Goal: Task Accomplishment & Management: Manage account settings

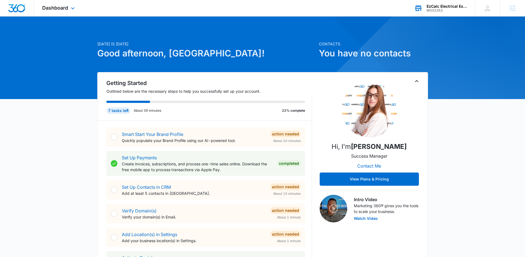
click at [422, 11] on div "EzCalc Electrical Estimating M332352 Your Accounts View All" at bounding box center [440, 8] width 69 height 16
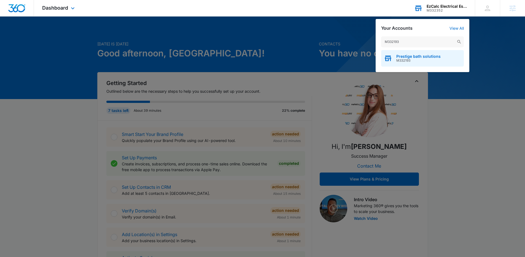
type input "M332193"
click at [404, 63] on div "Prestige bath solutions M332193" at bounding box center [422, 58] width 83 height 17
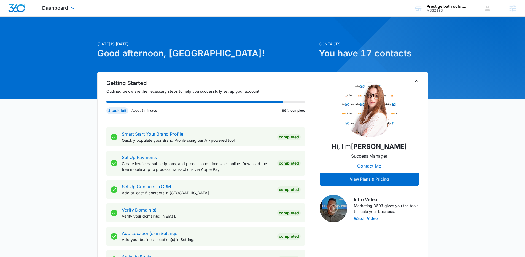
click at [68, 8] on div "Dashboard Apps Reputation Websites Forms CRM Email Social Payments POS Content …" at bounding box center [59, 8] width 50 height 16
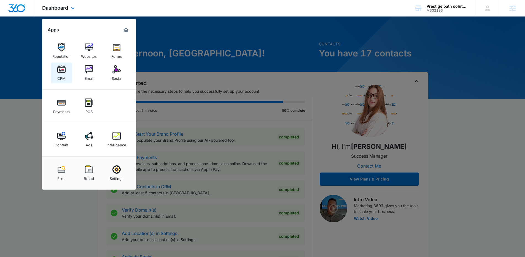
click at [66, 73] on link "CRM" at bounding box center [61, 73] width 21 height 21
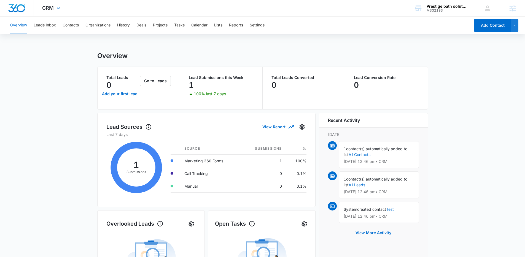
click at [59, 12] on div "CRM Apps Reputation Websites Forms CRM Email Social Payments POS Content Ads In…" at bounding box center [52, 8] width 36 height 16
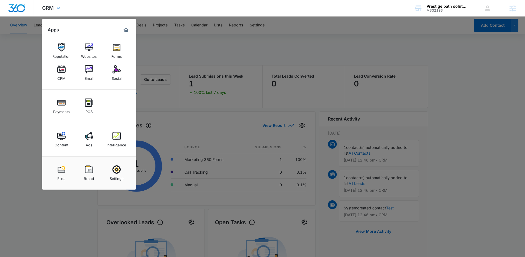
scroll to position [5, 0]
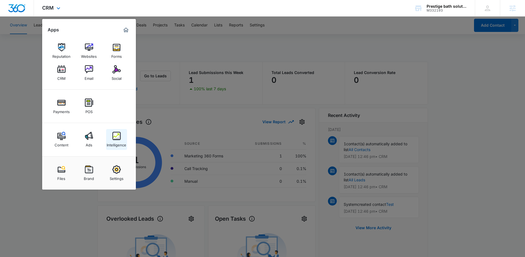
click at [114, 140] on div "Intelligence" at bounding box center [117, 143] width 20 height 7
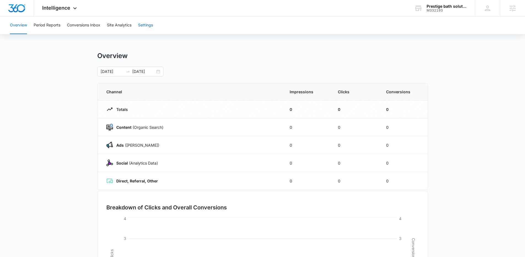
click at [145, 25] on button "Settings" at bounding box center [145, 26] width 15 height 18
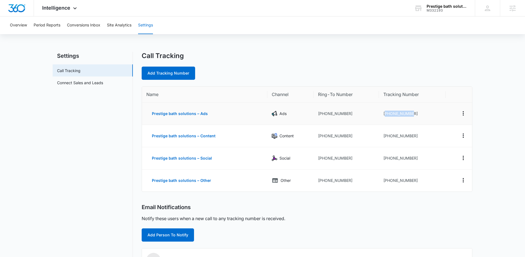
drag, startPoint x: 385, startPoint y: 114, endPoint x: 411, endPoint y: 114, distance: 26.5
click at [411, 114] on td "+12054177792" at bounding box center [412, 114] width 67 height 22
copy td "12054177792"
click at [319, 67] on div "Add Tracking Number" at bounding box center [307, 73] width 331 height 13
drag, startPoint x: 384, startPoint y: 136, endPoint x: 409, endPoint y: 140, distance: 25.6
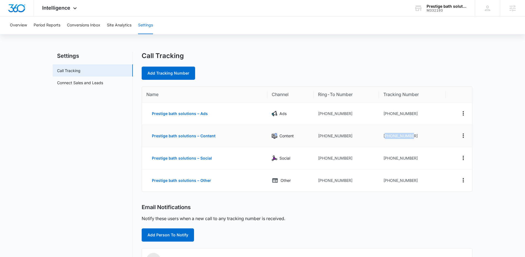
click at [409, 140] on td "+12054335880" at bounding box center [412, 136] width 67 height 22
copy td "12054335880"
click at [382, 144] on td "+12054335880" at bounding box center [412, 136] width 67 height 22
drag, startPoint x: 385, startPoint y: 159, endPoint x: 413, endPoint y: 158, distance: 27.8
click at [413, 158] on td "+12054389991" at bounding box center [412, 158] width 67 height 22
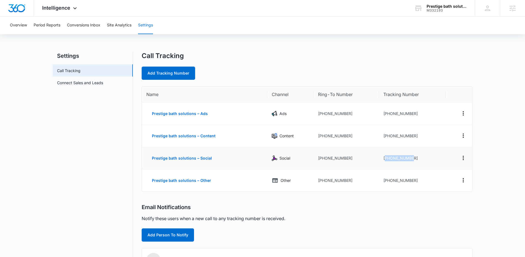
copy td "12054389991"
click at [399, 205] on div "Email Notifications" at bounding box center [307, 207] width 331 height 7
drag, startPoint x: 384, startPoint y: 181, endPoint x: 416, endPoint y: 179, distance: 32.3
click at [416, 179] on td "+12054980584" at bounding box center [412, 181] width 67 height 22
copy td "12054980584"
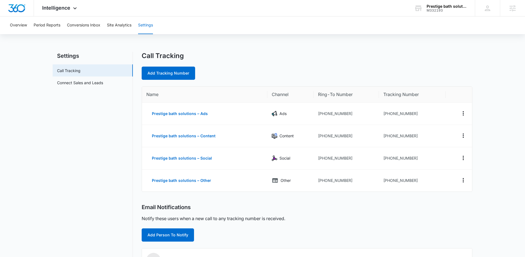
click at [398, 207] on div "Email Notifications" at bounding box center [307, 207] width 331 height 7
click at [427, 8] on div "Prestige bath solutions" at bounding box center [446, 6] width 40 height 4
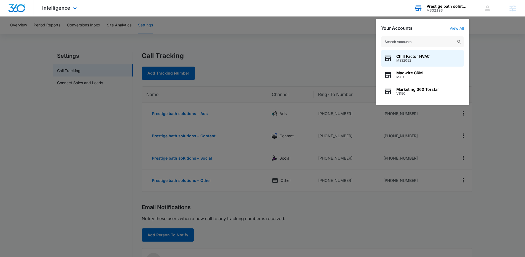
click at [457, 28] on link "View All" at bounding box center [456, 28] width 14 height 5
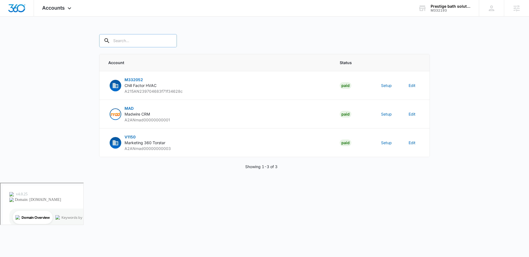
click at [115, 39] on input "text" at bounding box center [138, 40] width 78 height 13
paste input "M332193"
type input "M332193"
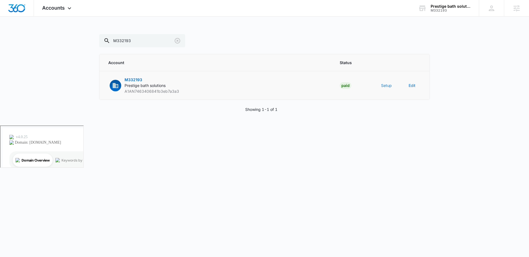
click at [383, 86] on button "Setup" at bounding box center [386, 86] width 11 height 6
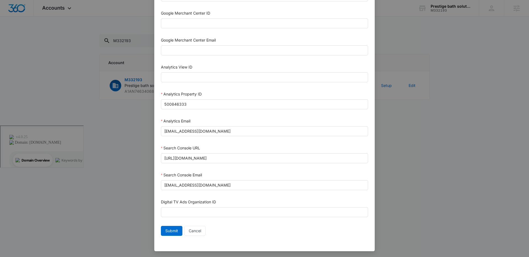
scroll to position [234, 0]
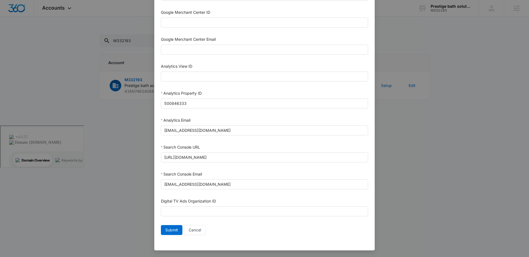
click at [385, 38] on div "Setup Account Bing Ad Account ID Bing Ad Account Email LinkedIn Ad Account ID L…" at bounding box center [264, 128] width 529 height 257
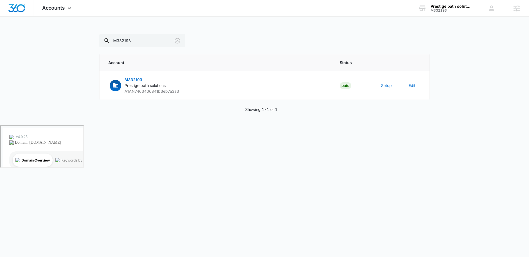
scroll to position [228, 0]
click at [387, 85] on button "Setup" at bounding box center [386, 86] width 11 height 6
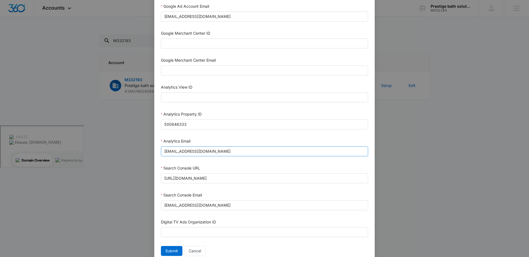
scroll to position [234, 0]
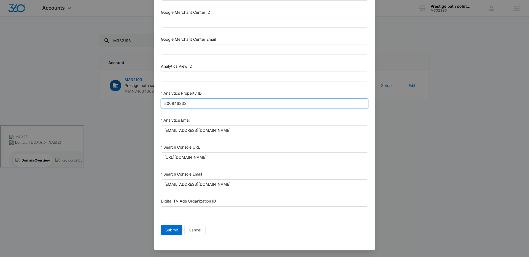
click at [213, 104] on input "500846333" at bounding box center [264, 104] width 207 height 10
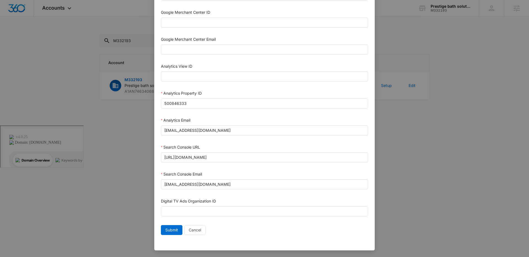
click at [228, 119] on div "Analytics Email" at bounding box center [264, 121] width 207 height 8
click at [168, 229] on span "Submit" at bounding box center [171, 230] width 13 height 6
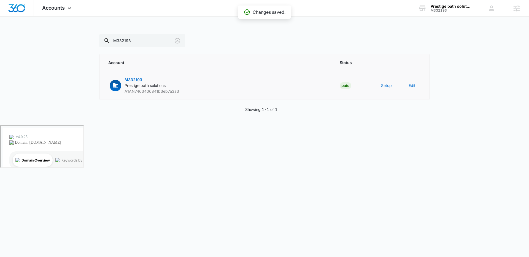
click at [136, 78] on span "M332193" at bounding box center [134, 79] width 18 height 5
click at [136, 77] on span "M332193" at bounding box center [134, 79] width 18 height 5
click at [129, 79] on span "M332193" at bounding box center [134, 79] width 18 height 5
click at [133, 88] on p "M332193 Prestige bath solutions A1AN7463406841b3eb7a3a3" at bounding box center [152, 85] width 55 height 17
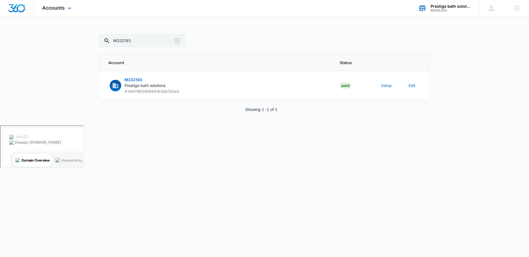
click at [436, 12] on div "M332193" at bounding box center [451, 11] width 40 height 4
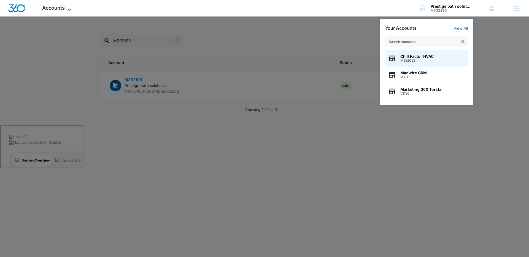
click at [66, 10] on icon at bounding box center [69, 9] width 7 height 7
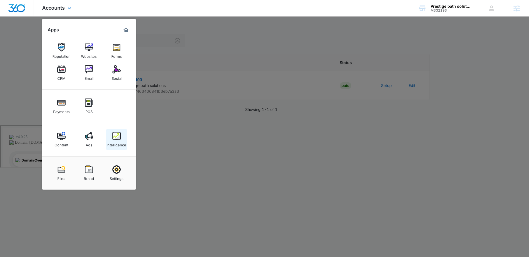
click at [114, 144] on div "Intelligence" at bounding box center [117, 143] width 20 height 7
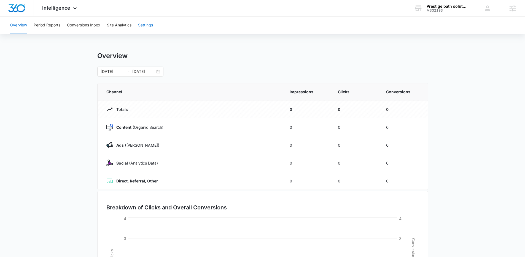
click at [147, 25] on button "Settings" at bounding box center [145, 26] width 15 height 18
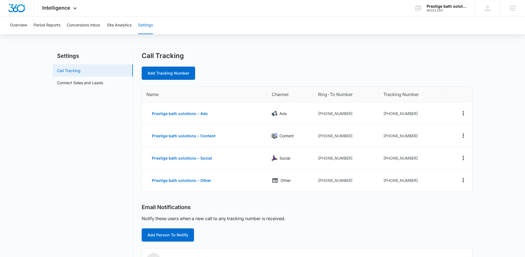
click at [76, 71] on link "Call Tracking" at bounding box center [68, 71] width 23 height 6
click at [60, 13] on div "Intelligence Apps Reputation Websites Forms CRM Email Social Payments POS Conte…" at bounding box center [60, 8] width 53 height 16
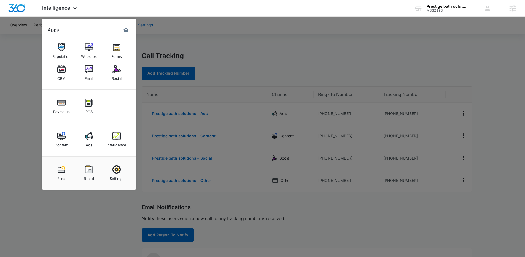
click at [115, 44] on img at bounding box center [116, 47] width 8 height 8
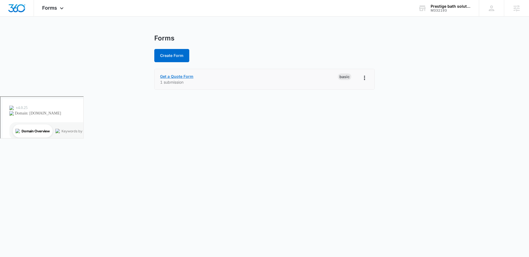
click at [187, 78] on link "Get a Quote Form" at bounding box center [176, 76] width 33 height 5
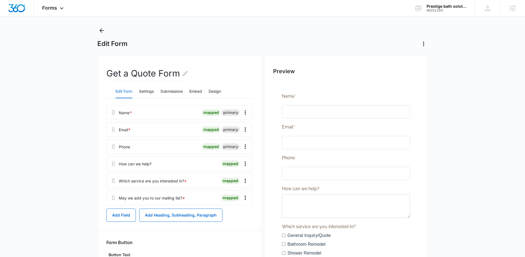
scroll to position [8, 0]
click at [147, 88] on button "Settings" at bounding box center [146, 91] width 15 height 13
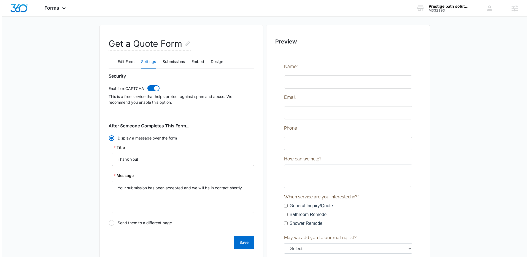
scroll to position [0, 0]
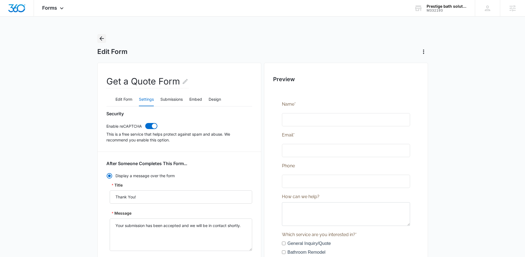
click at [102, 40] on icon "Back" at bounding box center [101, 38] width 7 height 7
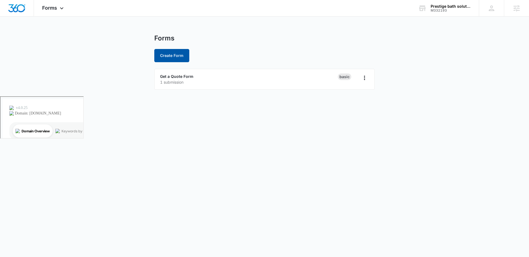
click at [169, 60] on button "Create Form" at bounding box center [171, 55] width 35 height 13
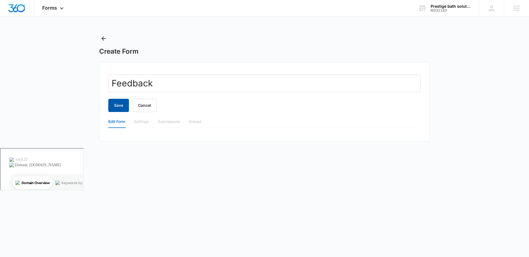
type input "Feedback"
click at [115, 110] on button "Save" at bounding box center [118, 105] width 21 height 13
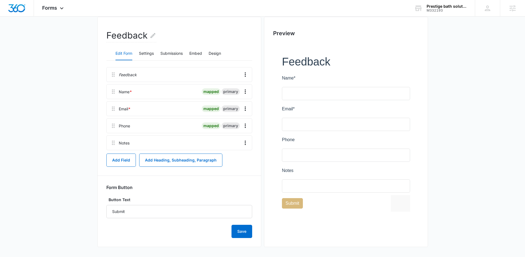
scroll to position [47, 0]
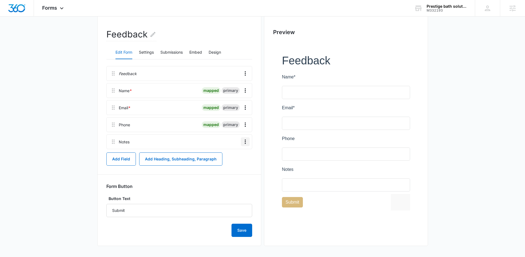
click at [246, 139] on icon "Overflow Menu" at bounding box center [245, 142] width 7 height 7
click at [229, 158] on div "Edit" at bounding box center [231, 157] width 12 height 4
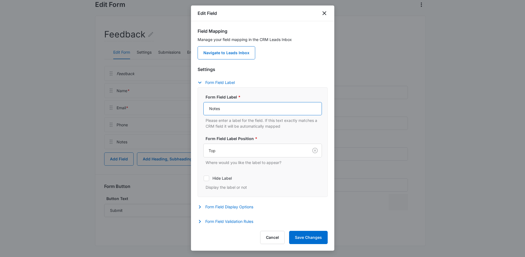
click at [226, 112] on input "Notes" at bounding box center [262, 108] width 118 height 13
type input "Feeback"
click at [307, 237] on button "Save Changes" at bounding box center [308, 237] width 39 height 13
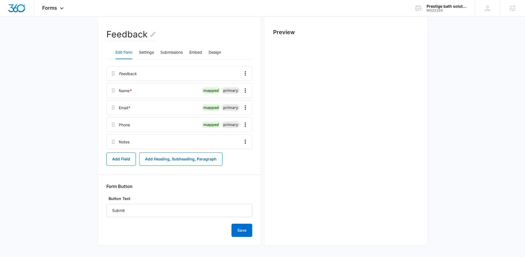
scroll to position [0, 0]
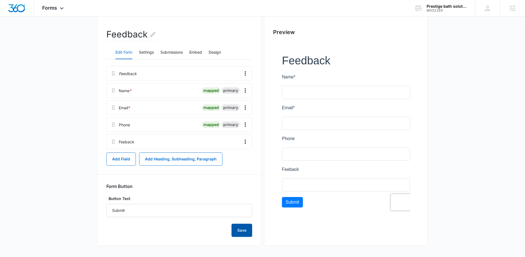
click at [236, 235] on button "Save" at bounding box center [241, 230] width 21 height 13
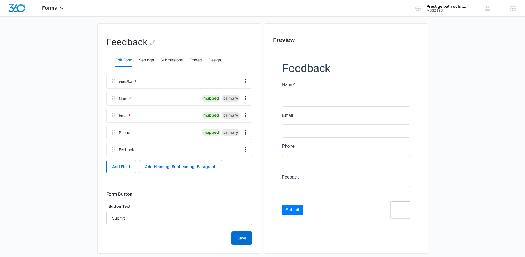
scroll to position [39, 0]
click at [147, 63] on button "Settings" at bounding box center [146, 60] width 15 height 13
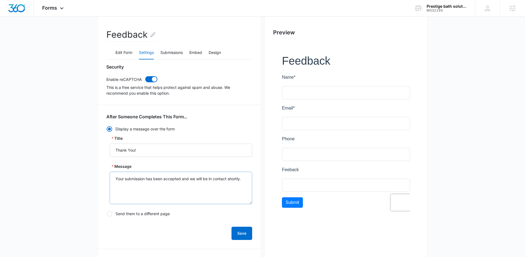
scroll to position [48, 0]
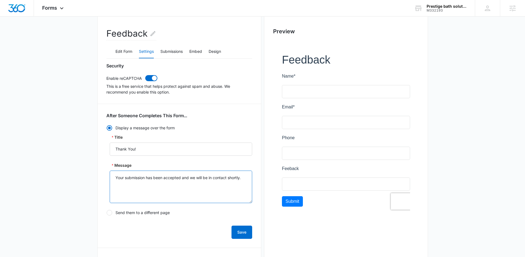
click at [198, 179] on textarea "Your submission has been accepted and we will be in contact shortly." at bounding box center [181, 187] width 142 height 33
click at [197, 179] on textarea "Your submission has been accepted and we will be in contact shortly." at bounding box center [181, 187] width 142 height 33
type textarea "e"
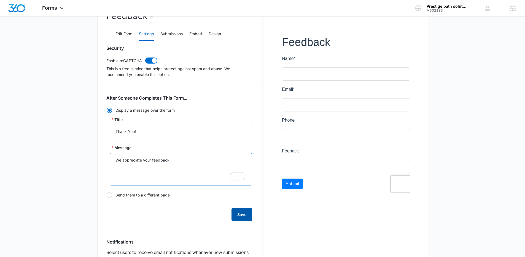
scroll to position [66, 0]
type textarea "We appreciate your feedback."
click at [238, 218] on button "Save" at bounding box center [241, 214] width 21 height 13
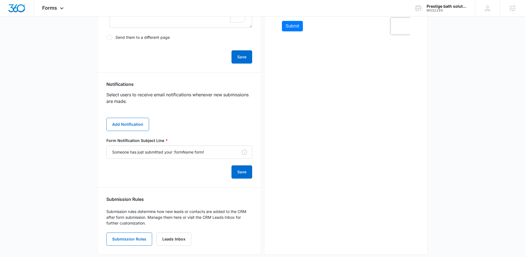
scroll to position [232, 0]
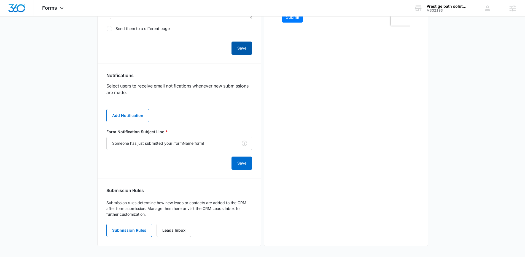
click at [243, 49] on button "Save" at bounding box center [241, 48] width 21 height 13
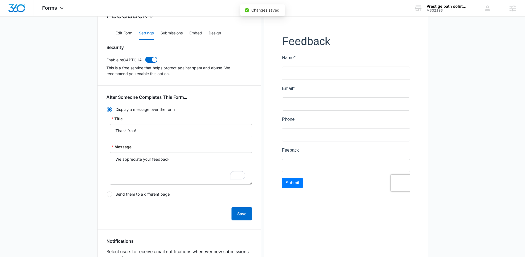
scroll to position [0, 0]
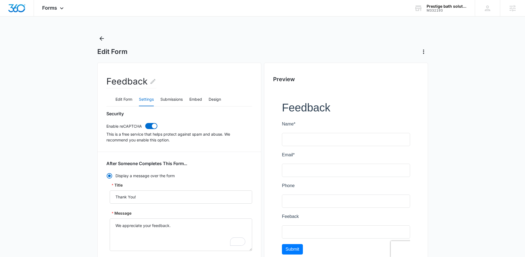
click at [96, 37] on main "Edit Form Feedback Edit Form Settings Submissions Embed Design Security Enable …" at bounding box center [262, 261] width 525 height 455
click at [102, 40] on icon "Back" at bounding box center [101, 38] width 7 height 7
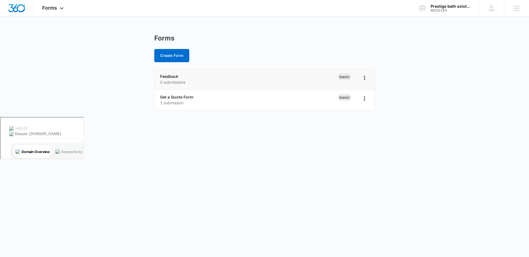
click at [181, 79] on p "0 submissions" at bounding box center [249, 82] width 178 height 6
click at [171, 75] on link "Feedback" at bounding box center [169, 76] width 18 height 5
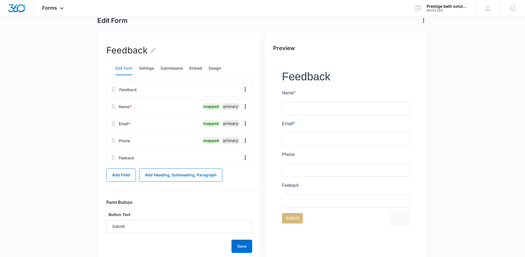
scroll to position [47, 0]
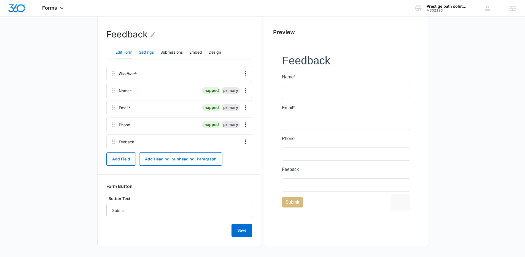
click at [144, 56] on button "Settings" at bounding box center [146, 52] width 15 height 13
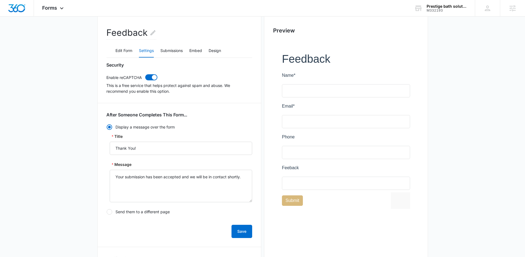
scroll to position [0, 0]
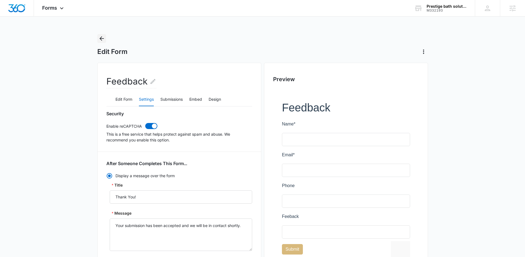
click at [100, 38] on icon "Back" at bounding box center [101, 38] width 4 height 4
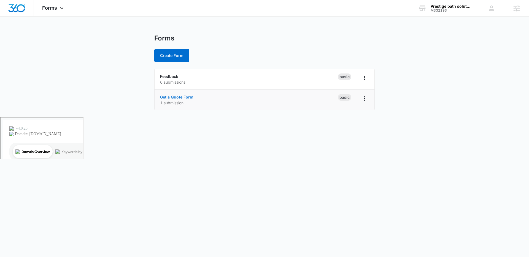
click at [171, 99] on link "Get a Quote Form" at bounding box center [176, 97] width 33 height 5
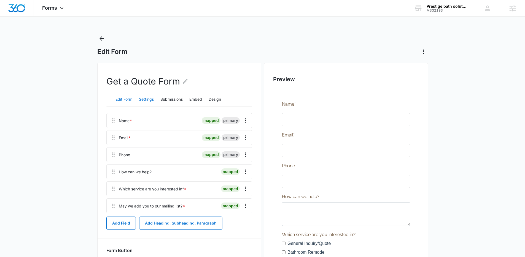
click at [145, 101] on button "Settings" at bounding box center [146, 99] width 15 height 13
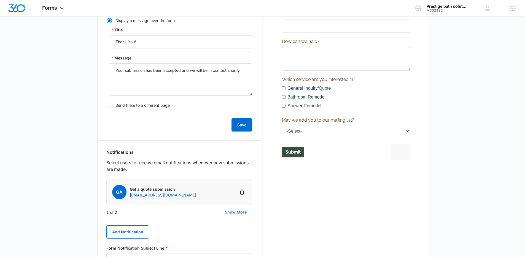
scroll to position [272, 0]
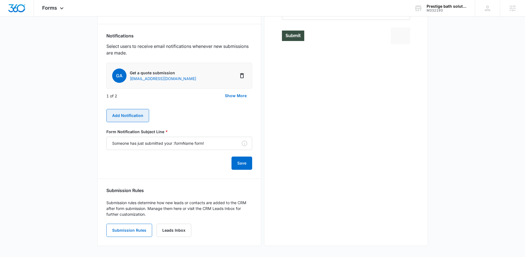
click at [125, 110] on button "Add Notification" at bounding box center [127, 115] width 43 height 13
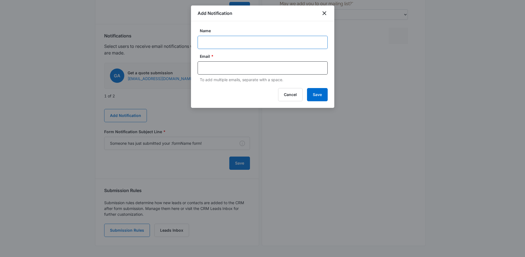
click at [212, 43] on input "Name" at bounding box center [263, 42] width 130 height 13
type input "[PERSON_NAME]"
click at [212, 70] on input "text" at bounding box center [263, 68] width 120 height 8
type input "[EMAIL_ADDRESS][DOMAIN_NAME]"
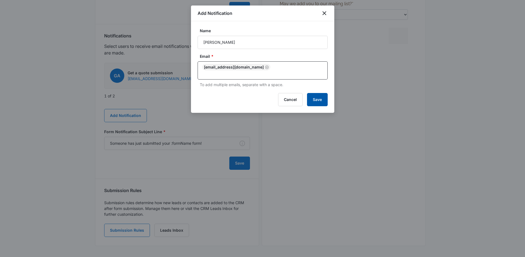
click at [312, 93] on button "Save" at bounding box center [317, 99] width 21 height 13
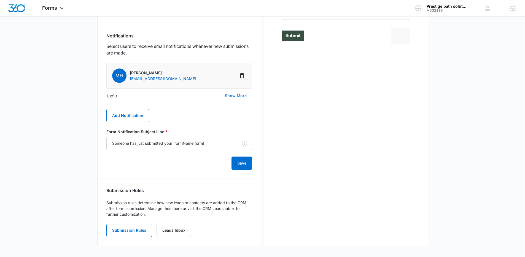
click at [242, 98] on button "Show More" at bounding box center [235, 95] width 33 height 13
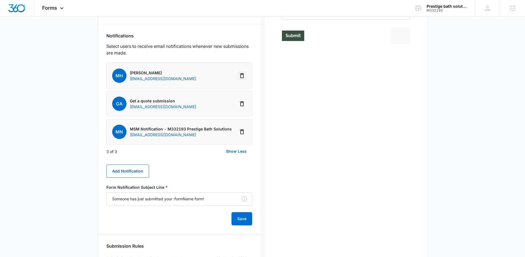
click at [243, 74] on icon "Delete Notification" at bounding box center [242, 75] width 4 height 5
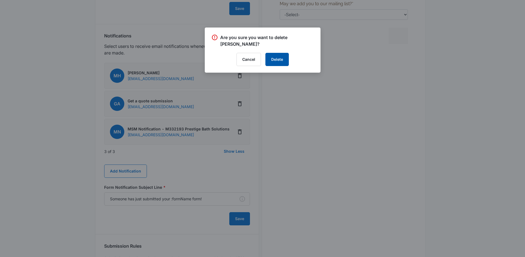
click at [284, 60] on button "Delete" at bounding box center [276, 59] width 23 height 13
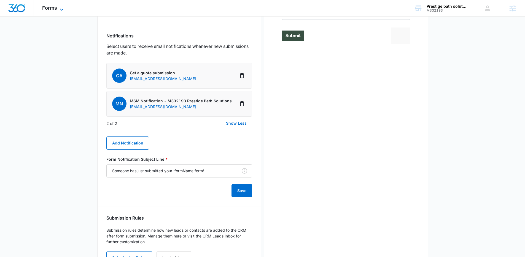
click at [63, 9] on icon at bounding box center [61, 10] width 3 height 2
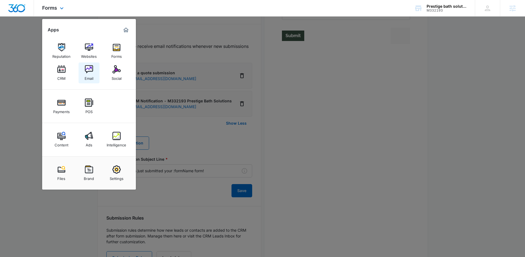
click at [87, 67] on img at bounding box center [89, 69] width 8 height 8
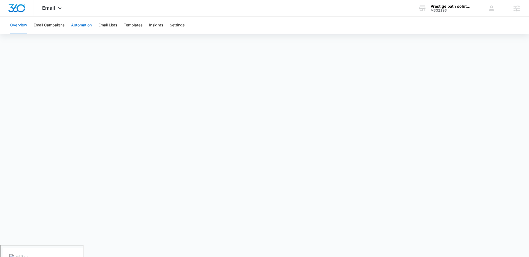
click at [83, 26] on button "Automation" at bounding box center [81, 26] width 21 height 18
click at [59, 7] on icon at bounding box center [59, 9] width 7 height 7
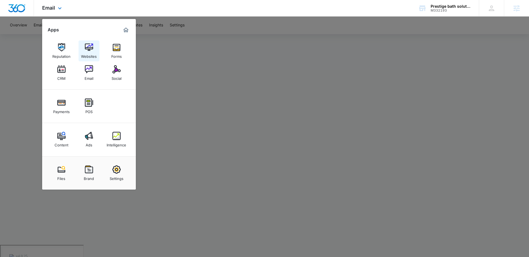
click at [83, 48] on link "Websites" at bounding box center [89, 50] width 21 height 21
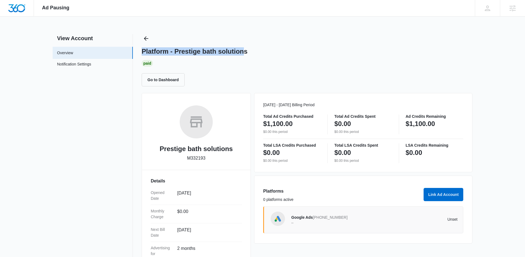
drag, startPoint x: 142, startPoint y: 50, endPoint x: 244, endPoint y: 53, distance: 101.7
click at [244, 53] on h1 "Platform - Prestige bath solutions" at bounding box center [195, 51] width 106 height 8
drag, startPoint x: 209, startPoint y: 64, endPoint x: 289, endPoint y: 26, distance: 88.7
click at [209, 64] on div "Paid" at bounding box center [307, 63] width 331 height 7
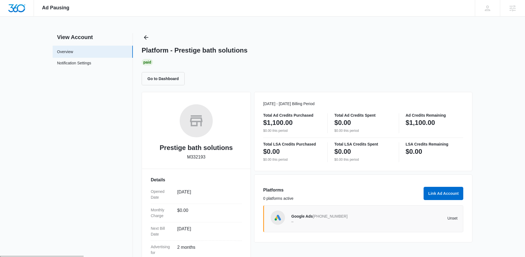
drag, startPoint x: 182, startPoint y: 158, endPoint x: 222, endPoint y: 157, distance: 40.5
click at [222, 157] on div "Prestige bath solutions M332193" at bounding box center [196, 134] width 91 height 60
click at [216, 170] on div "Prestige bath solutions M332193 Details Opened Date Jun 05, 2025 Monthly Charge…" at bounding box center [196, 208] width 109 height 232
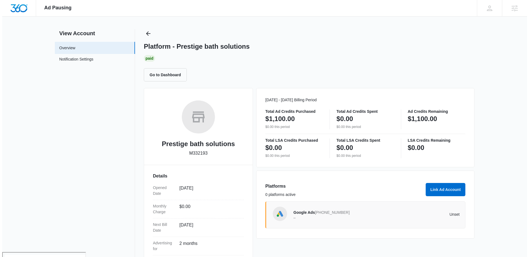
scroll to position [0, 0]
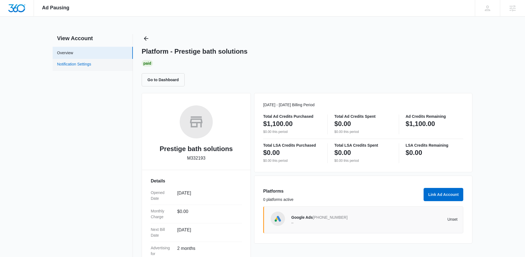
click at [66, 64] on link "Notification Settings" at bounding box center [74, 64] width 34 height 7
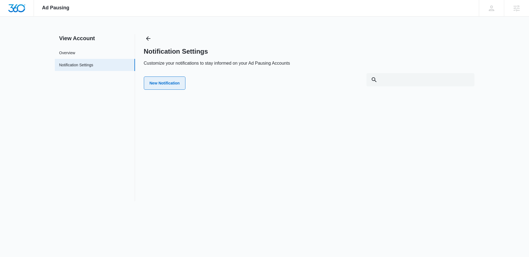
click at [166, 78] on button "New Notification" at bounding box center [165, 83] width 42 height 13
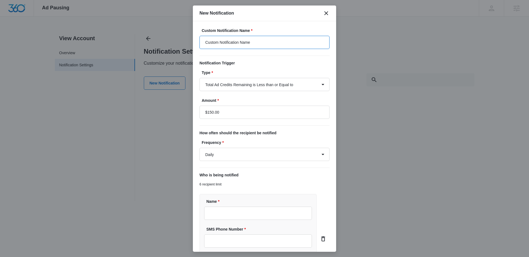
click at [212, 40] on input "Custom Notification Name" at bounding box center [264, 42] width 130 height 13
type input "Budget notification"
click at [224, 82] on select "Total Ad Credits Remaining is Less than or Equal to Total Ad Spend is Greater t…" at bounding box center [264, 84] width 130 height 13
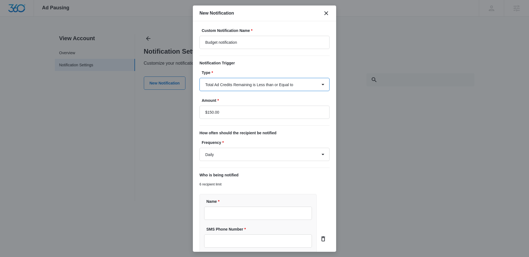
click at [199, 78] on select "Total Ad Credits Remaining is Less than or Equal to Total Ad Spend is Greater t…" at bounding box center [264, 84] width 130 height 13
click at [239, 156] on select "Daily Every Time" at bounding box center [264, 154] width 130 height 13
select select "every_time"
click at [199, 148] on select "Daily Every Time" at bounding box center [264, 154] width 130 height 13
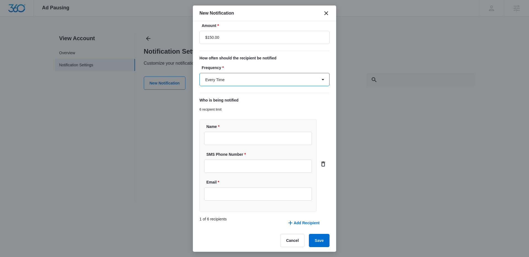
scroll to position [77, 0]
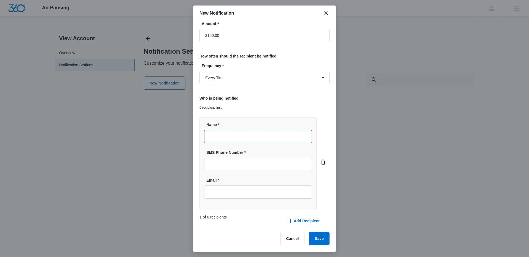
click at [225, 133] on input "Name *" at bounding box center [258, 136] width 108 height 13
type input "[PERSON_NAME]"
click at [231, 160] on input "SMS Phone Number *" at bounding box center [258, 164] width 108 height 13
type input "(970) 614-1485"
click at [219, 197] on input "Email" at bounding box center [258, 192] width 108 height 13
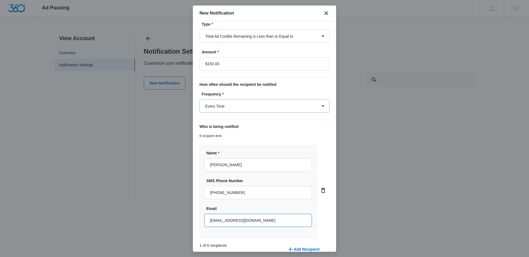
scroll to position [42, 0]
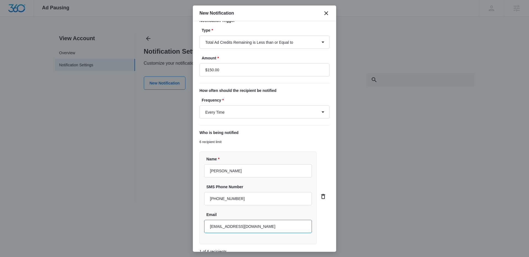
type input "[EMAIL_ADDRESS][DOMAIN_NAME]"
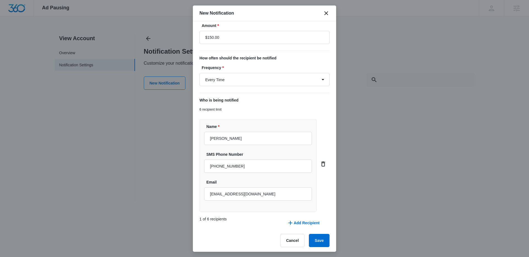
scroll to position [74, 0]
click at [293, 223] on button "Add Recipient" at bounding box center [304, 223] width 44 height 13
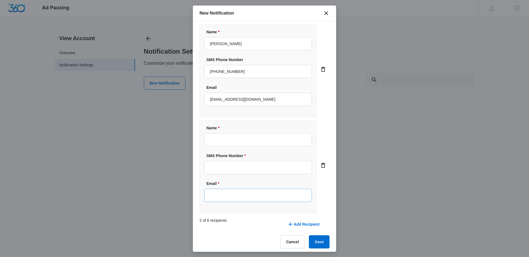
scroll to position [173, 0]
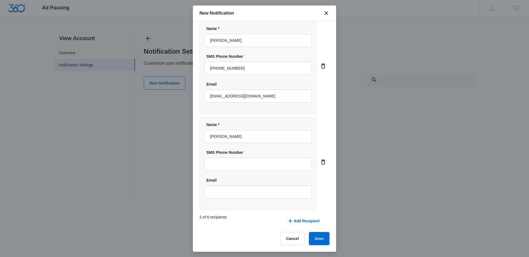
type input "Junaid Baig"
click at [220, 166] on input "SMS Phone Number" at bounding box center [258, 164] width 108 height 13
click at [221, 187] on input "Email" at bounding box center [258, 192] width 108 height 13
type input "info@prestigebathsolutions.com"
click at [235, 163] on input "SMS Phone Number" at bounding box center [258, 164] width 108 height 13
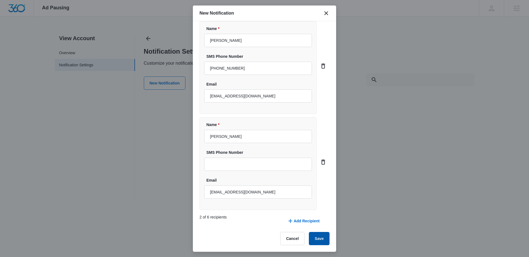
click at [317, 238] on button "Save" at bounding box center [319, 238] width 21 height 13
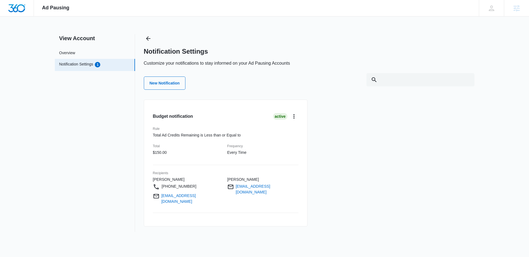
click at [228, 4] on div "Ad Pausing Apps Reputation Websites Forms CRM Email Social Payments POS Content…" at bounding box center [264, 8] width 529 height 17
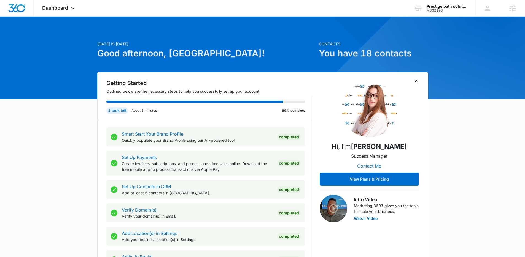
scroll to position [1, 0]
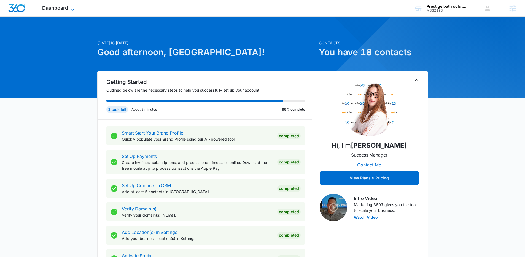
click at [71, 9] on icon at bounding box center [72, 9] width 7 height 7
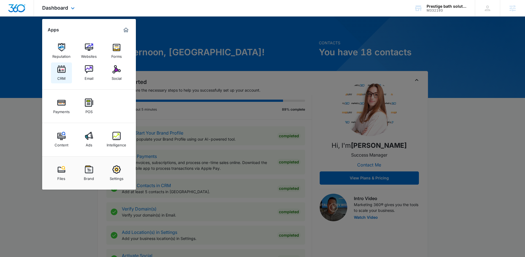
click at [61, 66] on img at bounding box center [61, 69] width 8 height 8
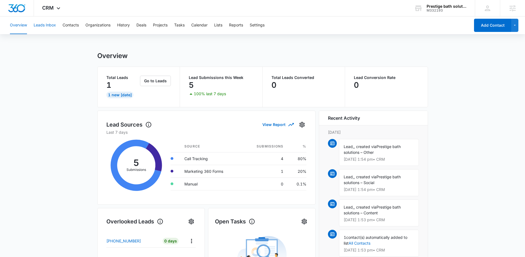
click at [44, 29] on button "Leads Inbox" at bounding box center [45, 26] width 22 height 18
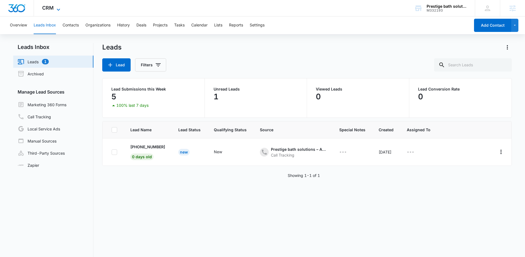
click at [53, 7] on span "CRM" at bounding box center [48, 8] width 12 height 6
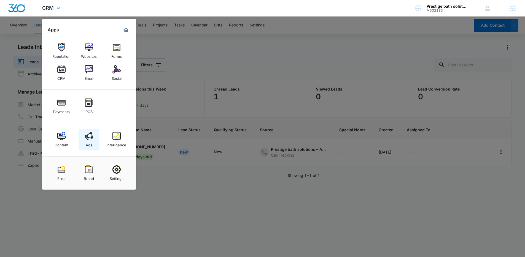
click at [89, 137] on img at bounding box center [89, 136] width 8 height 8
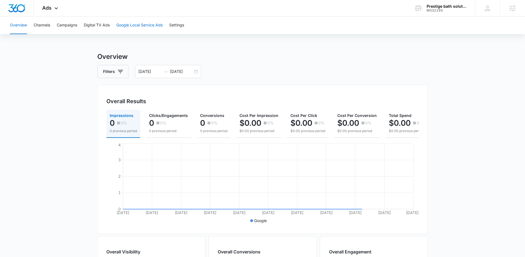
click at [137, 24] on button "Google Local Service Ads" at bounding box center [139, 26] width 46 height 18
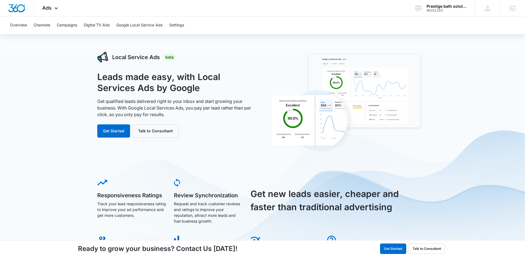
scroll to position [1, 0]
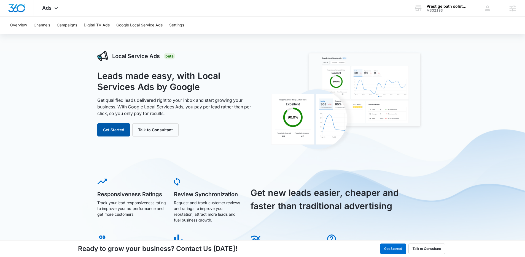
click at [109, 131] on button "Get Started" at bounding box center [113, 129] width 33 height 13
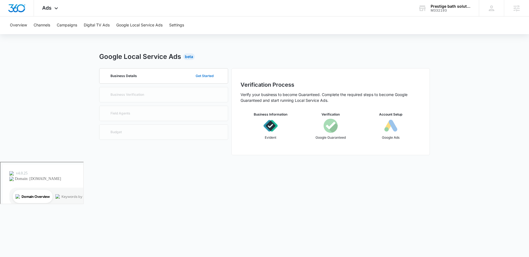
click at [210, 74] on button "Get Started" at bounding box center [204, 75] width 29 height 13
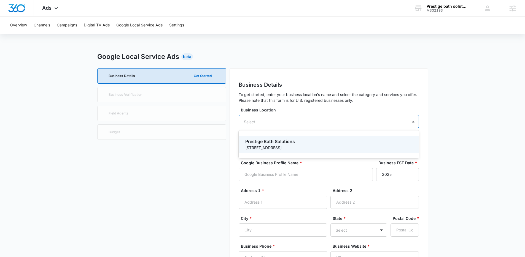
click at [264, 120] on div "Select" at bounding box center [329, 121] width 180 height 13
click at [269, 144] on p "Prestige Bath Solutions" at bounding box center [328, 141] width 166 height 7
type input "Prestige Bath Solutions"
type input "2405 Blueberry Dr."
type input "Leeds"
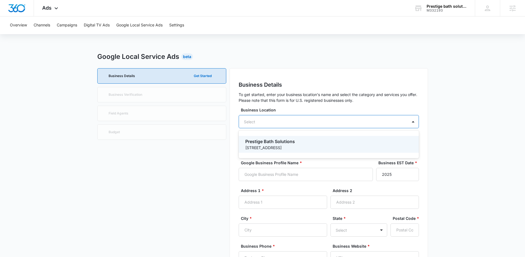
type input "35094"
type input "2055771945"
type input "https://m332193prestigebathsolutions.mywebsites360.com/"
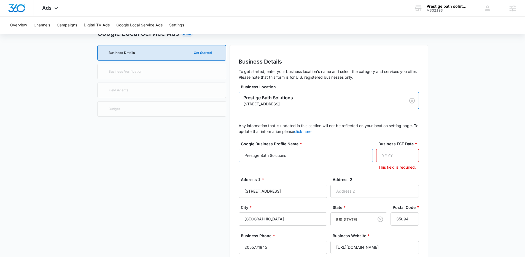
scroll to position [24, 0]
click at [379, 157] on input "Business EST Date *" at bounding box center [397, 154] width 43 height 13
type input "2025"
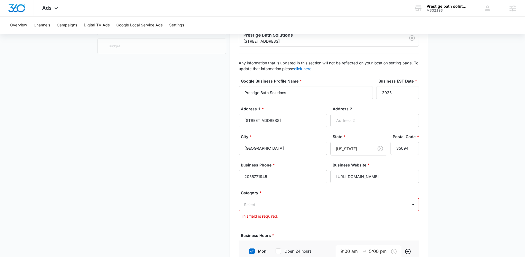
click at [260, 208] on div "Select" at bounding box center [329, 204] width 180 height 13
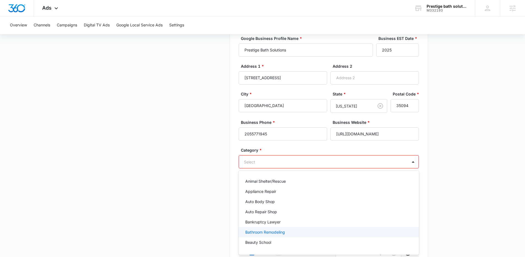
click at [272, 233] on p "Bathroom Remodeling" at bounding box center [265, 232] width 40 height 6
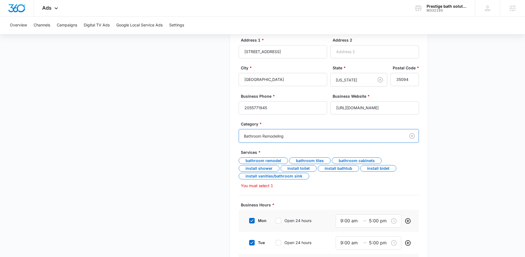
scroll to position [162, 0]
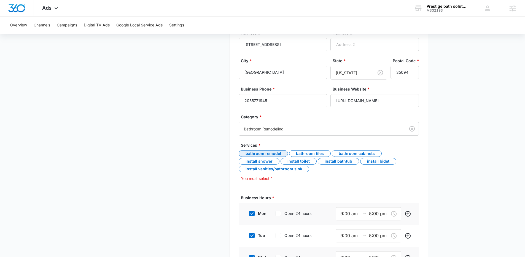
click at [265, 155] on div "Bathroom Remodel" at bounding box center [263, 153] width 49 height 7
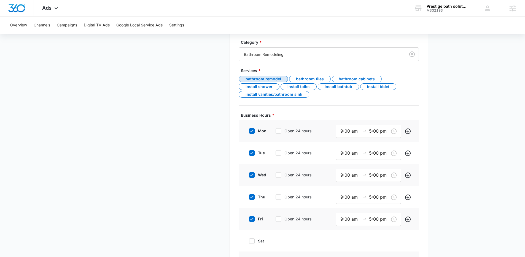
scroll to position [238, 0]
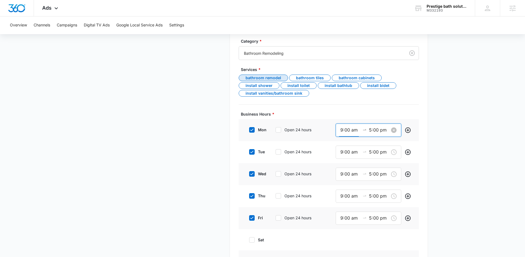
click at [350, 133] on input "9:00 am" at bounding box center [350, 130] width 20 height 7
click at [341, 131] on input "9:00 am" at bounding box center [350, 130] width 20 height 7
type input "8:00 am"
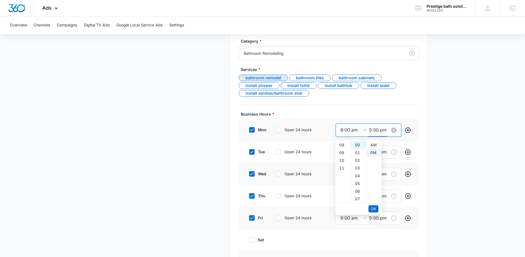
click at [370, 127] on input "5:00 pm" at bounding box center [379, 130] width 20 height 7
click at [340, 153] on div "06" at bounding box center [342, 153] width 15 height 8
type input "6:00 pm"
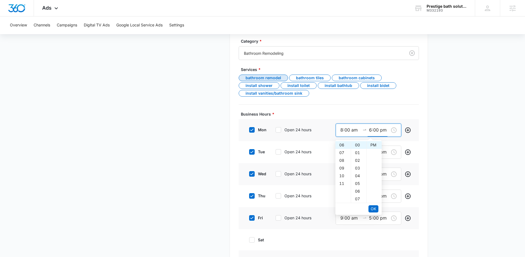
type input "9:00 am"
click at [387, 144] on body "Ads Apps Reputation Websites Forms CRM Email Social Payments POS Content Ads In…" at bounding box center [262, 56] width 525 height 589
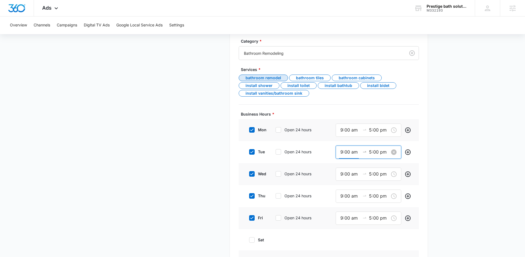
click at [344, 153] on input "9:00 am" at bounding box center [350, 152] width 20 height 7
click at [344, 132] on input "9:00 am" at bounding box center [350, 130] width 20 height 7
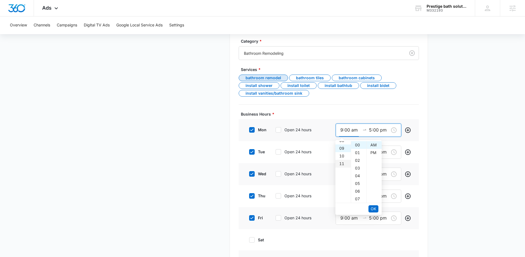
scroll to position [65, 0]
click at [436, 144] on main "Google Local Service Ads Beta Business Details Get Started Business Verificatio…" at bounding box center [262, 60] width 525 height 493
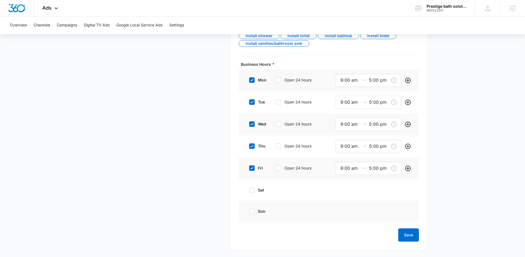
scroll to position [288, 0]
click at [377, 81] on input "5:00 pm" at bounding box center [379, 80] width 20 height 7
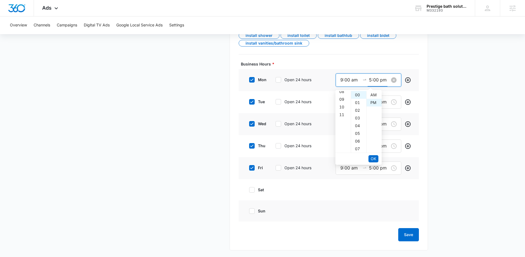
scroll to position [8, 0]
click at [361, 140] on div "06" at bounding box center [358, 141] width 15 height 8
type input "5:06 pm"
drag, startPoint x: 374, startPoint y: 159, endPoint x: 380, endPoint y: 157, distance: 6.9
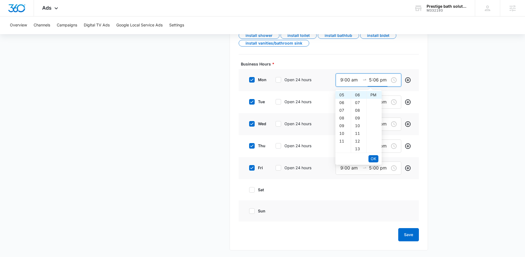
click at [374, 159] on span "OK" at bounding box center [374, 159] width 6 height 6
click at [373, 159] on span "OK" at bounding box center [374, 159] width 6 height 6
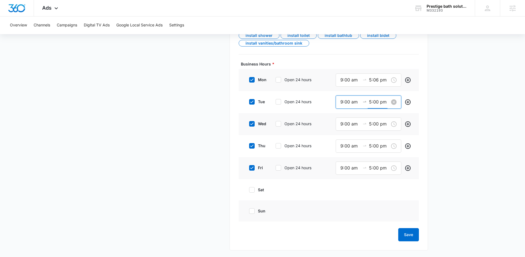
click at [383, 102] on input "5:00 pm" at bounding box center [379, 102] width 20 height 7
click at [358, 162] on div "06" at bounding box center [358, 164] width 15 height 8
click at [357, 117] on div "00" at bounding box center [358, 117] width 15 height 8
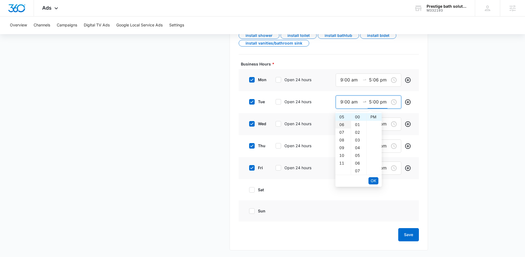
click at [341, 124] on div "06" at bounding box center [342, 125] width 15 height 8
type input "6:00 pm"
click at [374, 181] on span "OK" at bounding box center [374, 181] width 6 height 6
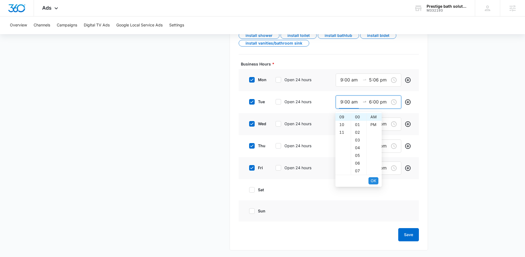
click at [374, 180] on span "OK" at bounding box center [374, 181] width 6 height 6
click at [368, 126] on div at bounding box center [364, 124] width 9 height 6
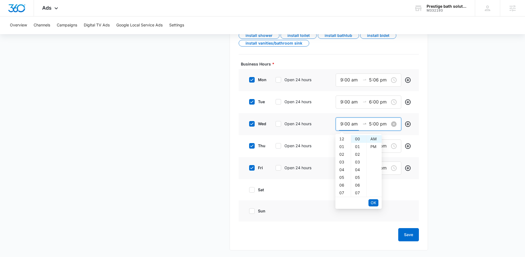
scroll to position [69, 0]
click at [375, 122] on input "5:00 pm" at bounding box center [379, 124] width 20 height 7
click at [343, 145] on div "06" at bounding box center [342, 147] width 15 height 8
type input "6:00 pm"
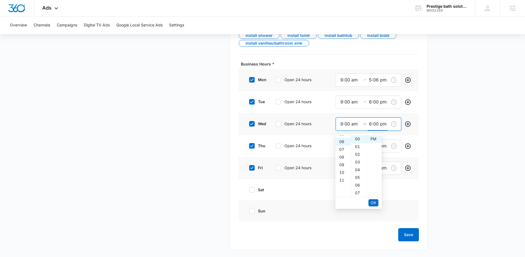
scroll to position [46, 0]
click at [375, 202] on span "OK" at bounding box center [374, 203] width 6 height 6
click at [370, 145] on input "5:00 pm" at bounding box center [379, 146] width 20 height 7
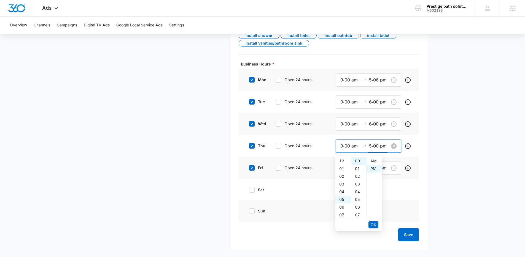
scroll to position [8, 0]
click at [340, 169] on div "06" at bounding box center [342, 169] width 15 height 8
type input "6:00 pm"
click at [371, 226] on span "OK" at bounding box center [374, 225] width 6 height 6
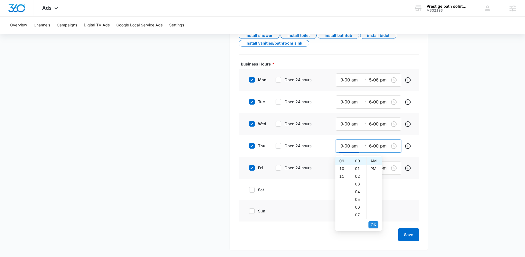
click at [371, 225] on span "OK" at bounding box center [374, 225] width 6 height 6
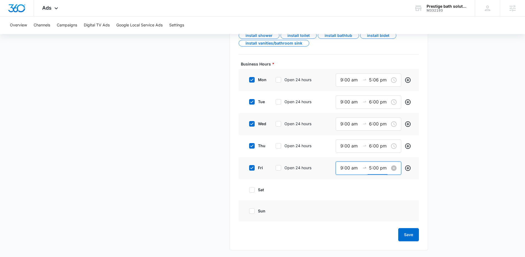
click at [370, 169] on input "5:00 pm" at bounding box center [379, 168] width 20 height 7
click at [341, 191] on div "06" at bounding box center [342, 191] width 15 height 8
type input "6:00 pm"
click at [372, 245] on span "OK" at bounding box center [374, 247] width 6 height 6
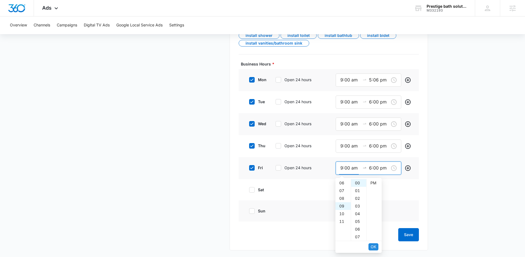
scroll to position [0, 0]
click at [372, 245] on span "OK" at bounding box center [374, 247] width 6 height 6
click at [411, 232] on button "Save" at bounding box center [408, 234] width 21 height 13
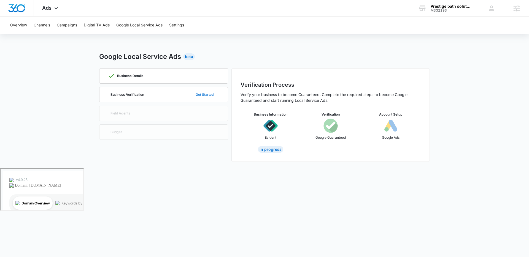
click at [214, 94] on button "Get Started" at bounding box center [204, 94] width 29 height 13
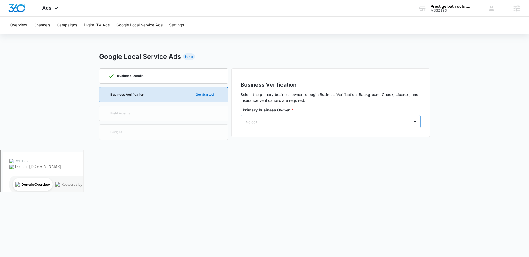
click at [271, 124] on div at bounding box center [324, 121] width 156 height 7
click at [314, 146] on p "[PERSON_NAME]" at bounding box center [298, 144] width 66 height 6
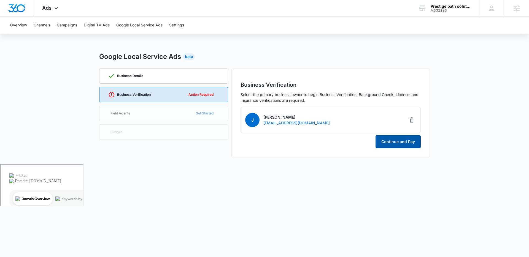
click at [404, 142] on button "Continue and Pay" at bounding box center [398, 141] width 45 height 13
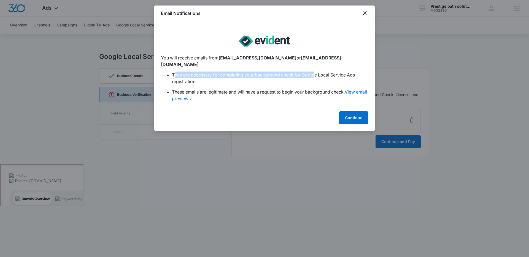
drag, startPoint x: 175, startPoint y: 67, endPoint x: 316, endPoint y: 66, distance: 141.6
click at [316, 72] on li "They are necessary for completing your background check for Google Local Servic…" at bounding box center [270, 78] width 196 height 13
click at [212, 89] on li "These emails are legitimate and will have a request to begin your background ch…" at bounding box center [270, 95] width 196 height 13
click at [330, 196] on div at bounding box center [264, 128] width 529 height 257
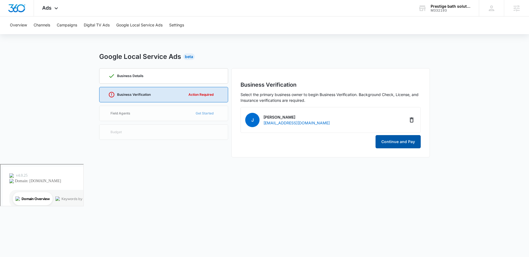
click at [382, 139] on button "Continue and Pay" at bounding box center [398, 141] width 45 height 13
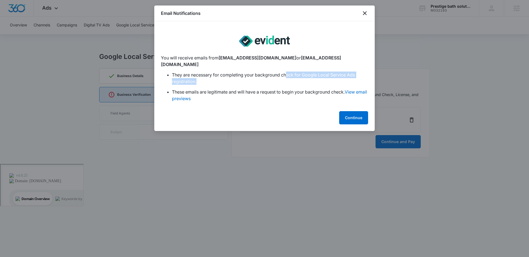
drag, startPoint x: 288, startPoint y: 68, endPoint x: 366, endPoint y: 76, distance: 78.4
click at [366, 76] on li "They are necessary for completing your background check for Google Local Servic…" at bounding box center [270, 78] width 196 height 13
click at [236, 72] on li "They are necessary for completing your background check for Google Local Servic…" at bounding box center [270, 78] width 196 height 13
drag, startPoint x: 209, startPoint y: 71, endPoint x: 287, endPoint y: 72, distance: 78.2
click at [302, 72] on li "They are necessary for completing your background check for Google Local Servic…" at bounding box center [270, 78] width 196 height 13
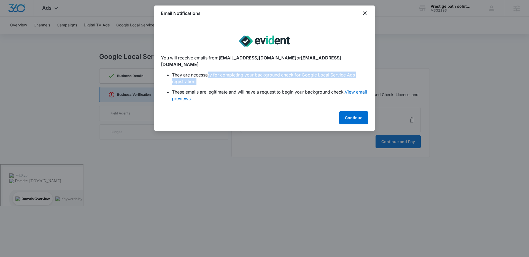
click at [263, 72] on li "They are necessary for completing your background check for Google Local Servic…" at bounding box center [270, 78] width 196 height 13
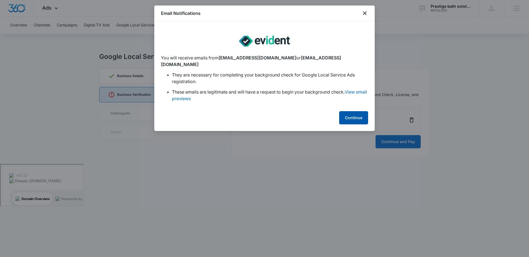
click at [353, 114] on button "Continue" at bounding box center [353, 117] width 29 height 13
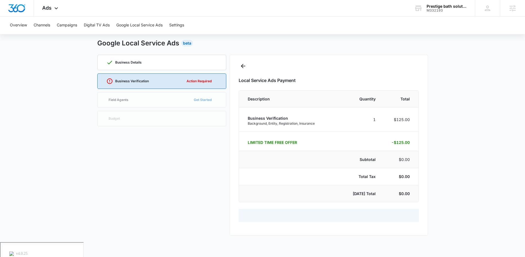
select select "pm_1RkoXDA4n8RTgNjUv2W9H8Dk"
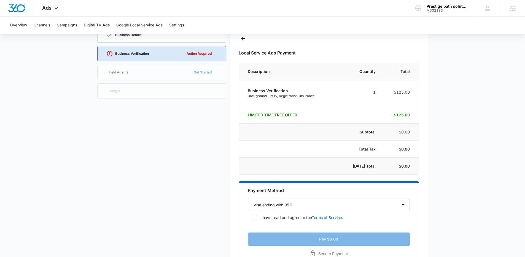
scroll to position [77, 0]
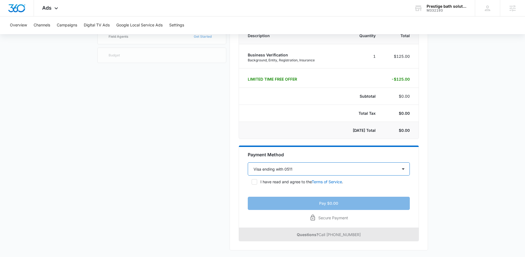
click at [312, 170] on select "Select a payment method Visa ending with 0511 New payment method" at bounding box center [329, 169] width 162 height 13
click at [248, 163] on select "Select a payment method Visa ending with 0511 New payment method" at bounding box center [329, 169] width 162 height 13
click at [258, 182] on label "I have read and agree to the Terms of Service ." at bounding box center [329, 182] width 162 height 6
click at [252, 182] on input "I have read and agree to the Terms of Service ." at bounding box center [250, 182] width 4 height 4
checkbox input "true"
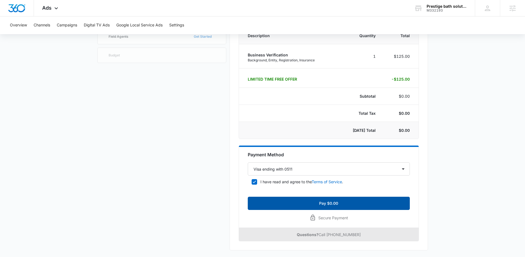
click at [325, 205] on button "Pay $0.00" at bounding box center [329, 203] width 162 height 13
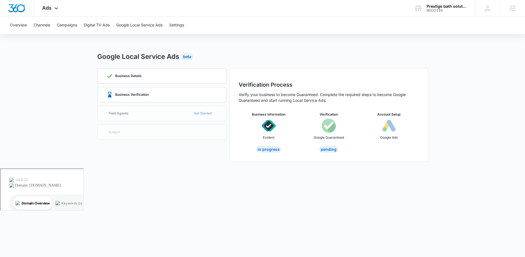
scroll to position [0, 0]
click at [170, 98] on div "Business Verification" at bounding box center [163, 94] width 111 height 15
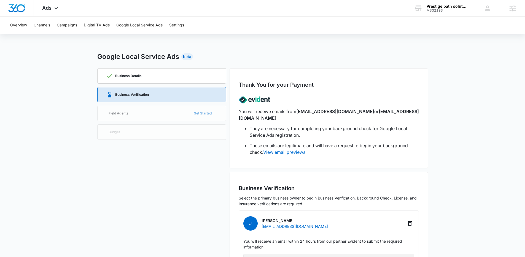
click at [52, 138] on main "Google Local Service Ads Beta Business Details Business Verification Field Agen…" at bounding box center [262, 208] width 525 height 312
drag, startPoint x: 141, startPoint y: 24, endPoint x: 158, endPoint y: 25, distance: 16.8
click at [142, 24] on button "Google Local Service Ads" at bounding box center [139, 26] width 46 height 18
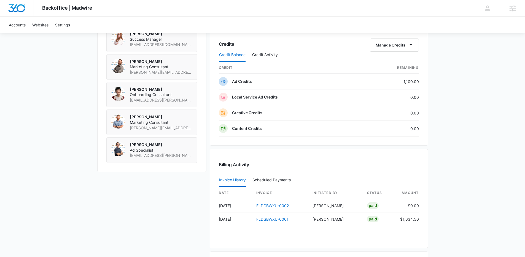
scroll to position [415, 0]
click at [395, 41] on button "Manage Credits" at bounding box center [394, 45] width 49 height 13
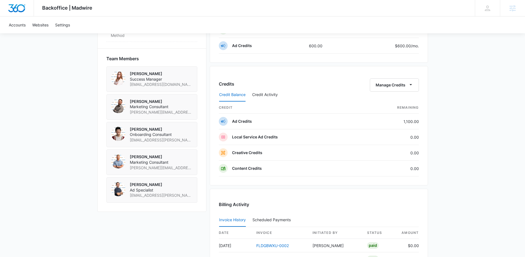
scroll to position [352, 0]
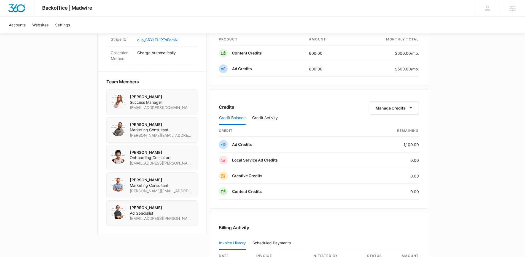
click at [90, 117] on div "Backoffice | Madwire Apps Settings [PERSON_NAME] [PERSON_NAME] [EMAIL_ADDRESS][…" at bounding box center [262, 36] width 525 height 777
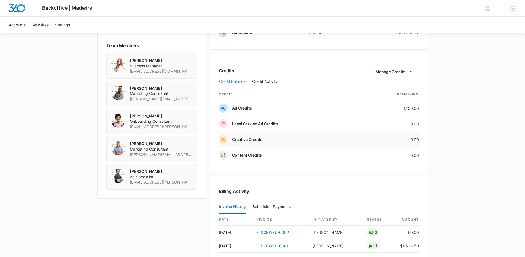
scroll to position [390, 0]
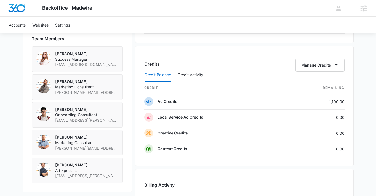
scroll to position [419, 0]
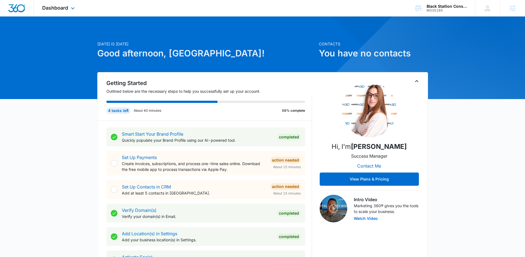
click at [69, 7] on div "Dashboard Apps Reputation Websites Forms CRM Email Social Payments POS Content …" at bounding box center [59, 8] width 50 height 16
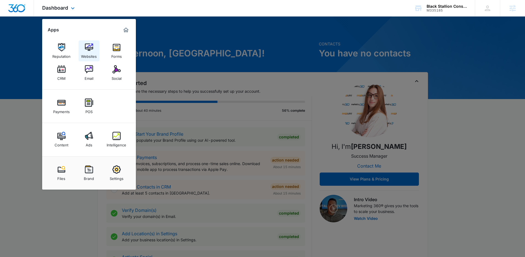
click at [93, 52] on div "Websites" at bounding box center [89, 55] width 16 height 7
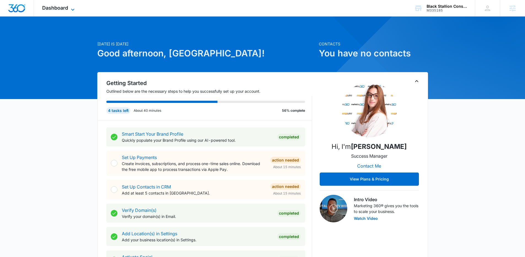
click at [73, 11] on icon at bounding box center [72, 9] width 7 height 7
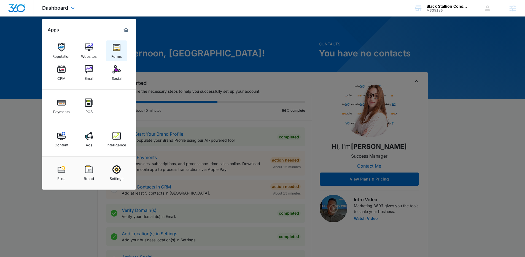
click at [120, 44] on img at bounding box center [116, 47] width 8 height 8
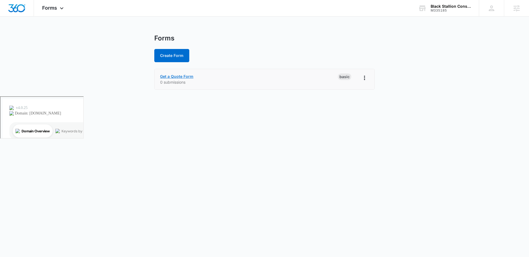
click at [183, 75] on link "Get a Quote Form" at bounding box center [176, 76] width 33 height 5
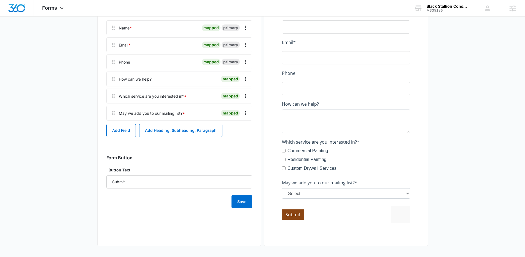
scroll to position [44, 0]
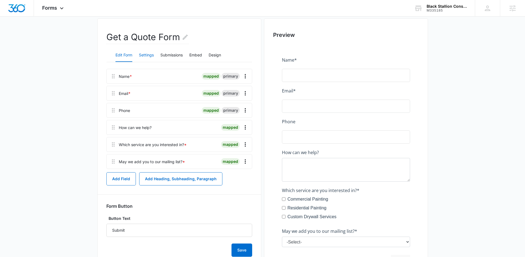
click at [144, 55] on button "Settings" at bounding box center [146, 55] width 15 height 13
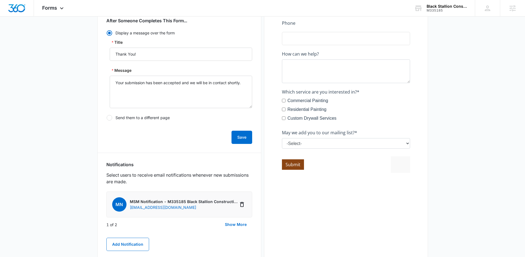
scroll to position [0, 0]
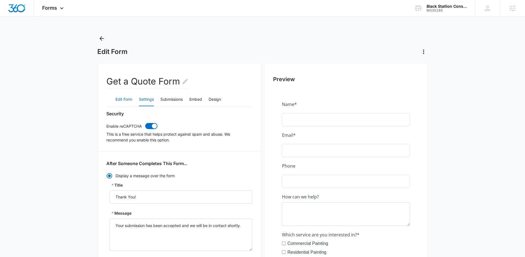
click at [122, 98] on button "Edit Form" at bounding box center [123, 99] width 17 height 13
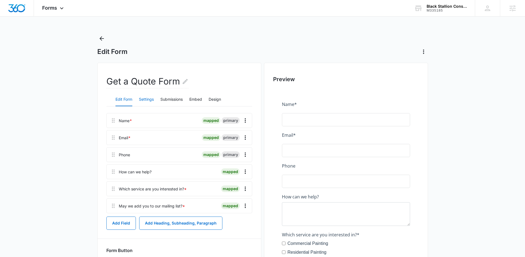
click at [145, 101] on button "Settings" at bounding box center [146, 99] width 15 height 13
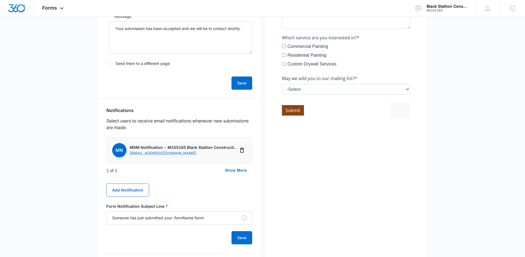
scroll to position [217, 0]
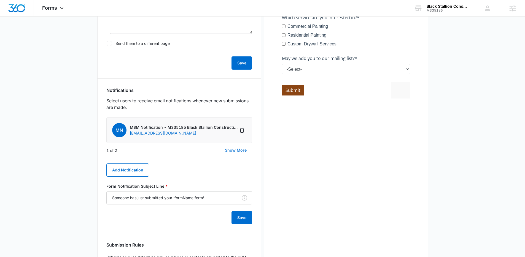
click at [237, 152] on button "Show More" at bounding box center [235, 150] width 33 height 13
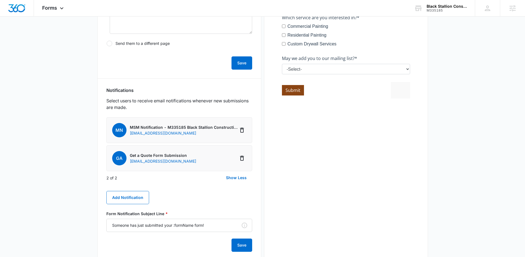
click at [147, 125] on p "MSM Notification - M335185 Black Stallion Construction" at bounding box center [184, 128] width 108 height 6
copy p "MSM Notification - M335185 Black Stallion Construction"
click at [186, 141] on li "MN MSM Notification - M335185 Black Stallion Construction zekylebaron@yahoo.com" at bounding box center [179, 130] width 146 height 26
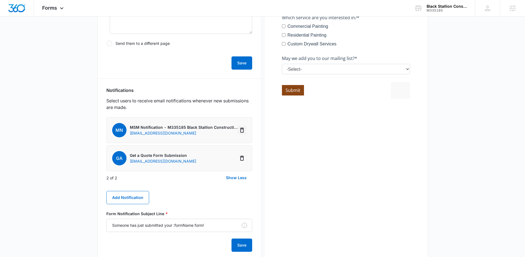
click at [239, 131] on icon "Delete Notification" at bounding box center [242, 130] width 7 height 7
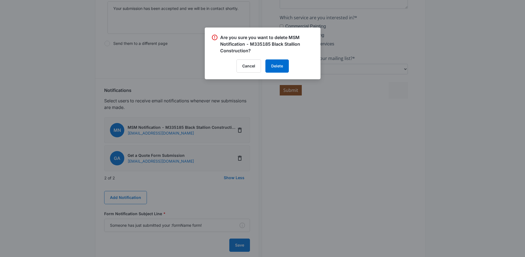
click at [164, 172] on div at bounding box center [262, 128] width 525 height 257
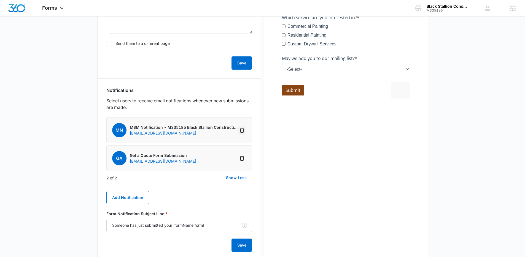
click at [245, 129] on button "Delete Notification" at bounding box center [241, 130] width 9 height 9
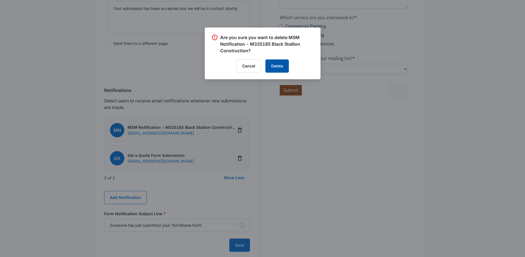
click at [284, 71] on button "Delete" at bounding box center [276, 66] width 23 height 13
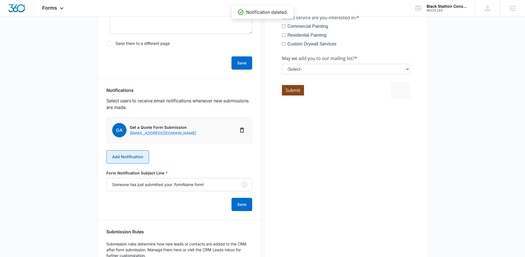
click at [141, 158] on button "Add Notification" at bounding box center [127, 156] width 43 height 13
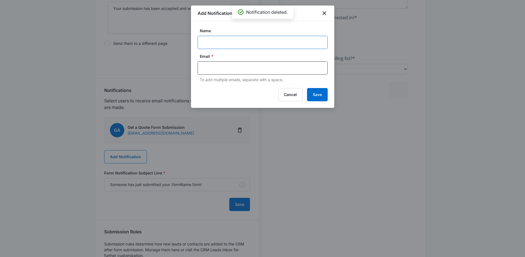
click at [221, 42] on input "Name" at bounding box center [263, 42] width 130 height 13
paste input "MSM Notification - M335185 Black Stallion Construction"
type input "MSM Notification - M335185 Black Stallion Construction"
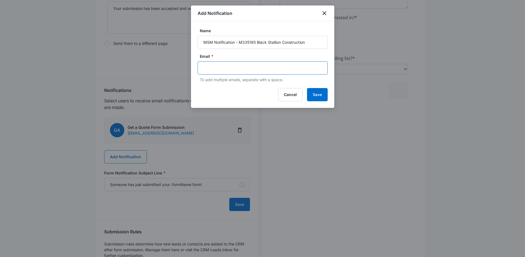
click at [231, 72] on input "text" at bounding box center [263, 68] width 120 height 8
type input "[EMAIL_ADDRESS][DOMAIN_NAME]"
click at [325, 96] on button "Save" at bounding box center [317, 94] width 21 height 13
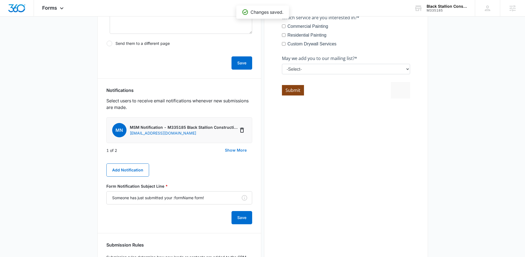
click at [231, 151] on button "Show More" at bounding box center [235, 150] width 33 height 13
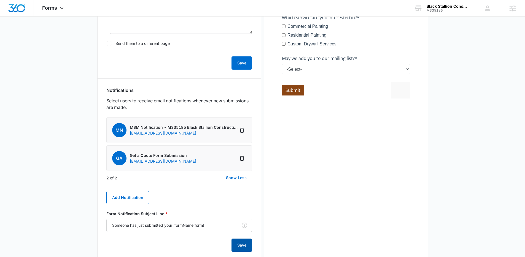
click at [238, 247] on button "Save" at bounding box center [241, 245] width 21 height 13
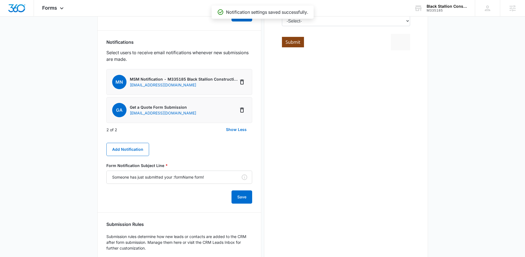
scroll to position [262, 0]
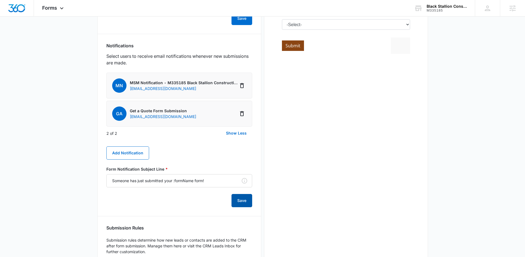
click at [238, 201] on button "Save" at bounding box center [241, 200] width 21 height 13
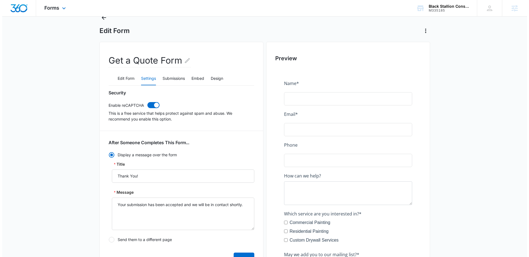
scroll to position [0, 0]
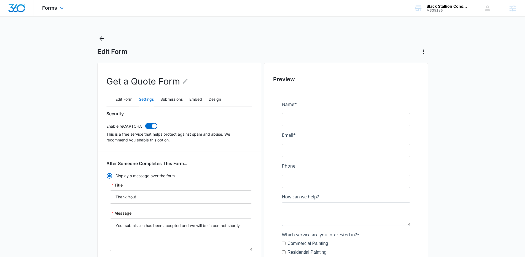
click at [50, 12] on div "Forms Apps Reputation Websites Forms CRM Email Social Payments POS Content Ads …" at bounding box center [53, 8] width 39 height 16
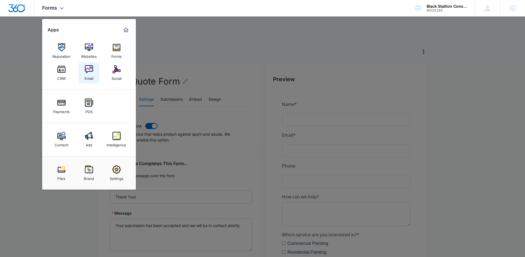
click at [85, 75] on div "Email" at bounding box center [89, 77] width 9 height 7
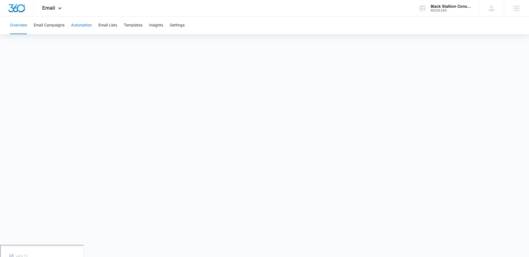
click at [82, 25] on button "Automation" at bounding box center [81, 26] width 21 height 18
click at [52, 7] on span "Email" at bounding box center [48, 8] width 13 height 6
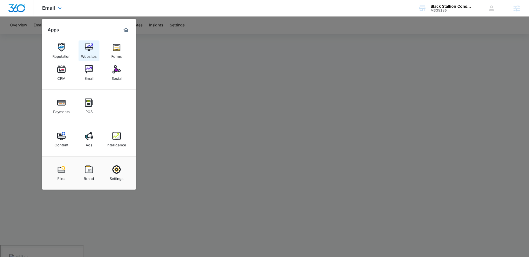
click at [88, 50] on img at bounding box center [89, 47] width 8 height 8
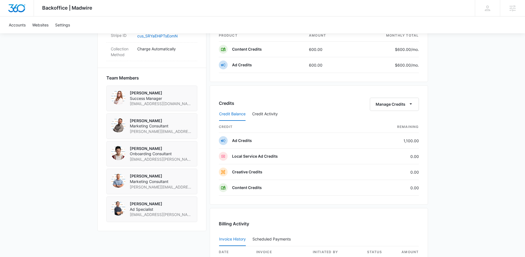
scroll to position [378, 0]
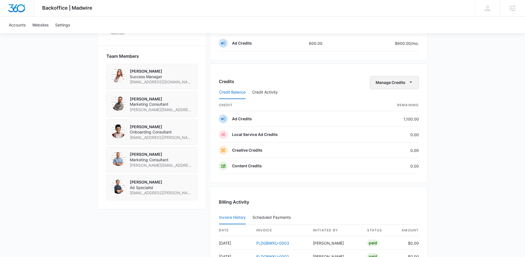
click at [405, 85] on button "Manage Credits" at bounding box center [394, 82] width 49 height 13
click at [404, 100] on div "Transfer Credits" at bounding box center [391, 100] width 29 height 4
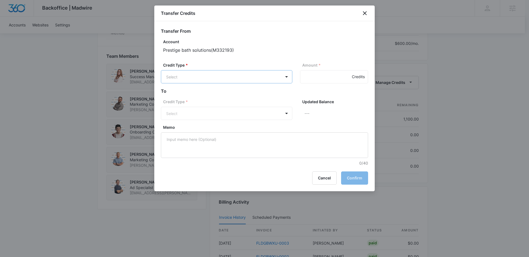
click at [216, 79] on body "Backoffice | Madwire Apps Settings [PERSON_NAME] [PERSON_NAME] [EMAIL_ADDRESS][…" at bounding box center [264, 39] width 529 height 835
click at [219, 95] on p "Ad Credits (1100.00 Credits)" at bounding box center [207, 98] width 52 height 6
click at [328, 78] on input "Amount *" at bounding box center [334, 76] width 68 height 13
type input "100"
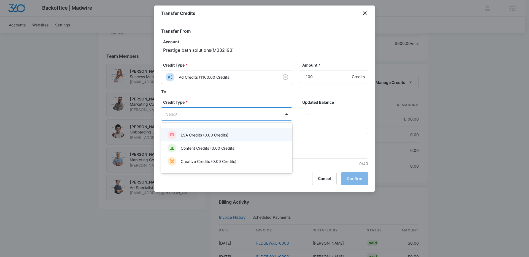
click at [196, 114] on body "Backoffice | Madwire Apps Settings [PERSON_NAME] [PERSON_NAME] [EMAIL_ADDRESS][…" at bounding box center [264, 39] width 529 height 835
click at [201, 134] on p "LSA Credits (0.00 Credits)" at bounding box center [205, 135] width 48 height 6
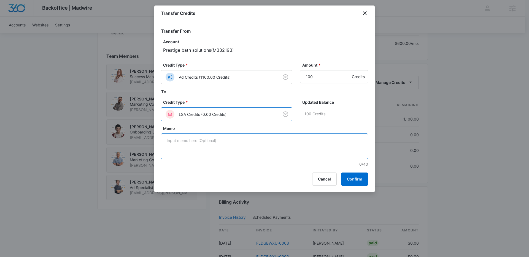
click at [212, 142] on textarea "Memo" at bounding box center [264, 147] width 207 height 26
click at [359, 183] on button "Confirm" at bounding box center [354, 179] width 27 height 13
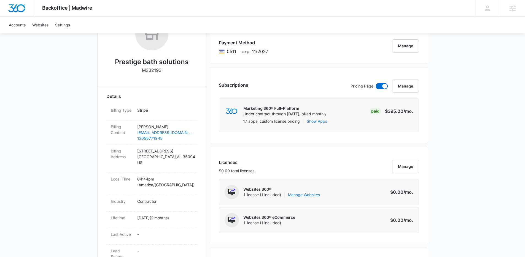
scroll to position [45, 0]
